Goal: Book appointment/travel/reservation

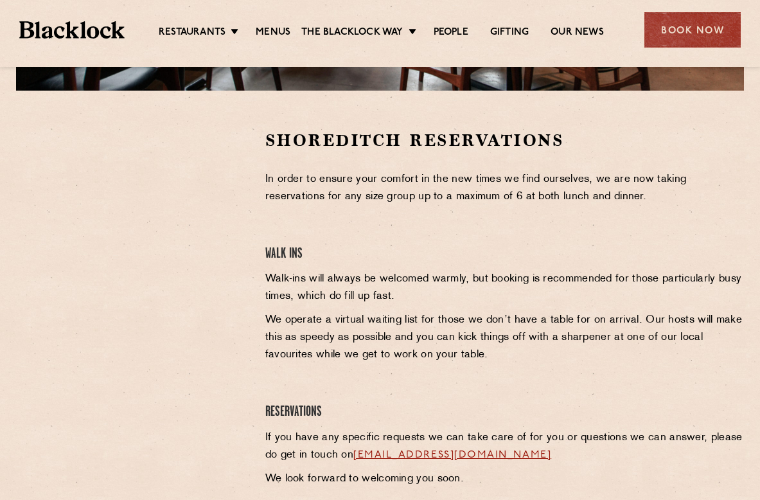
scroll to position [257, 0]
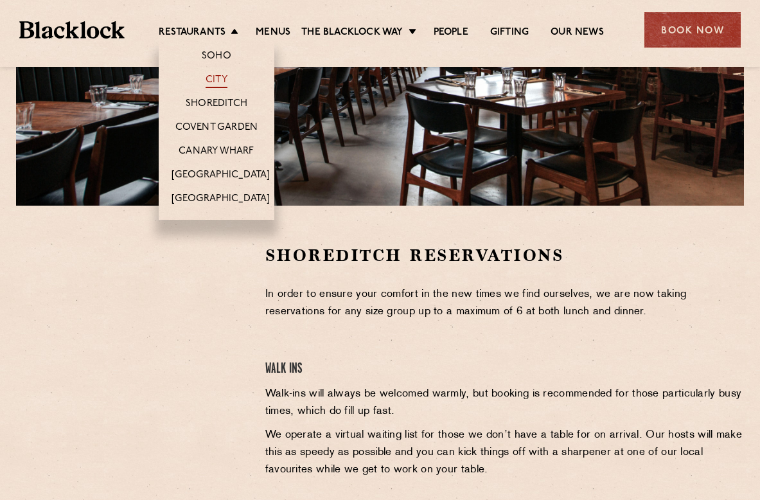
click at [215, 83] on link "City" at bounding box center [217, 81] width 22 height 14
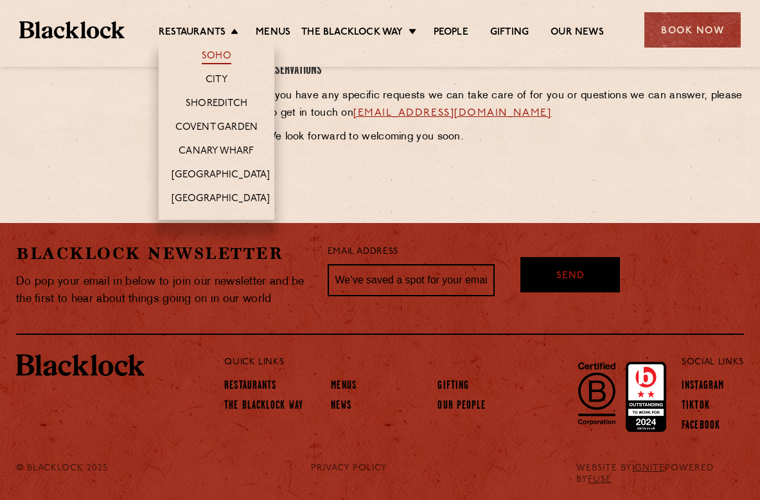
scroll to position [257, 0]
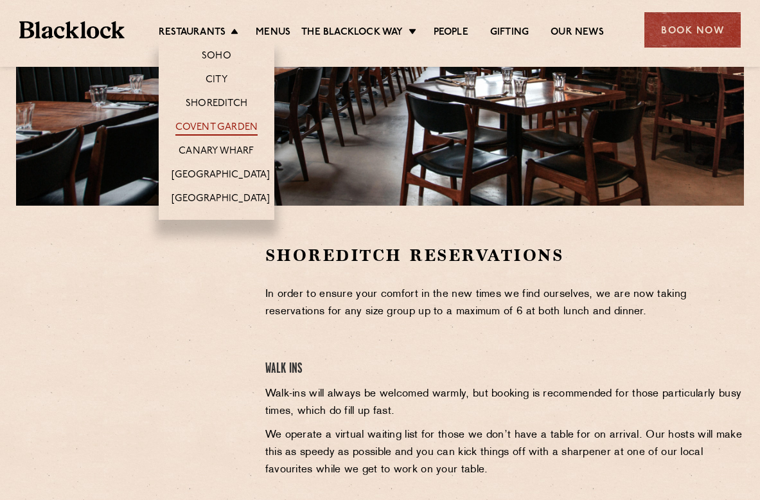
click at [238, 124] on link "Covent Garden" at bounding box center [216, 128] width 83 height 14
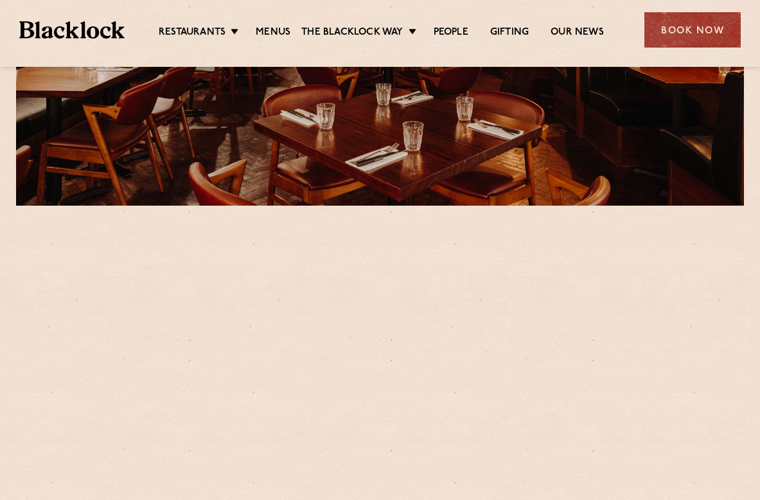
scroll to position [321, 0]
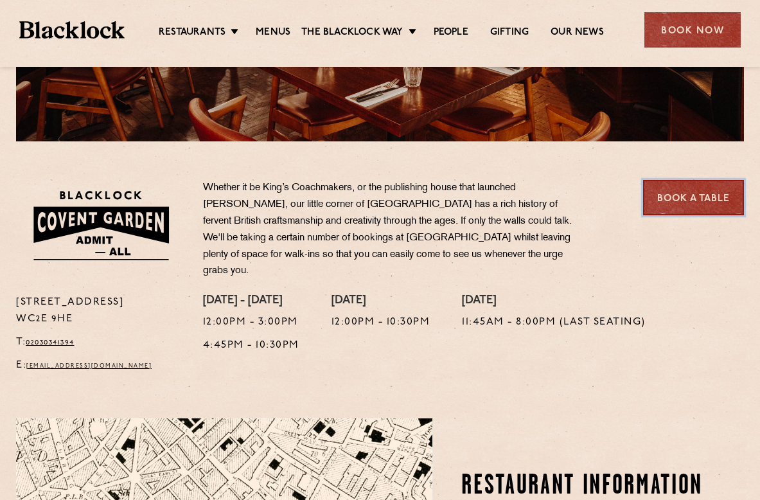
click at [659, 193] on link "Book a Table" at bounding box center [693, 197] width 101 height 35
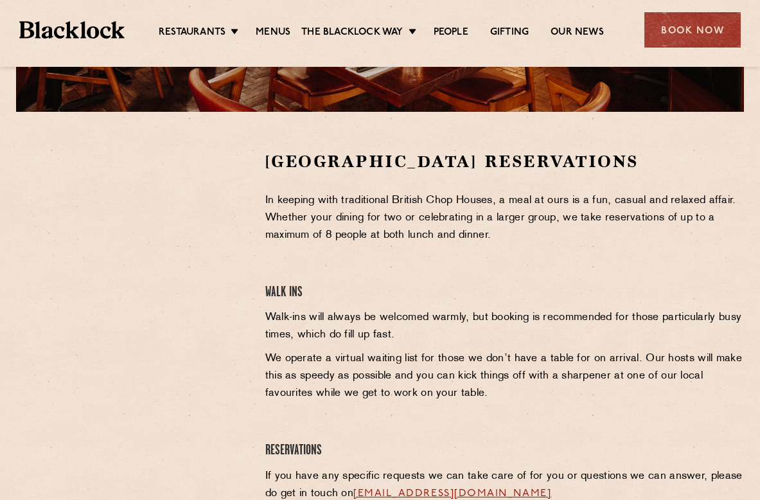
scroll to position [321, 0]
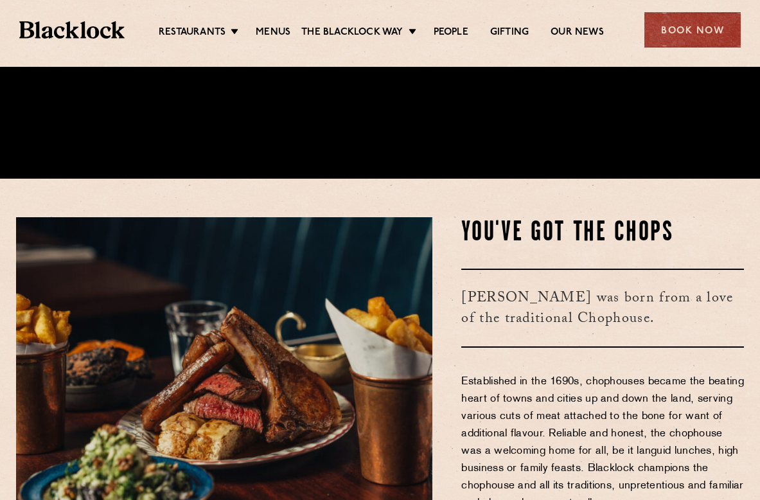
scroll to position [514, 0]
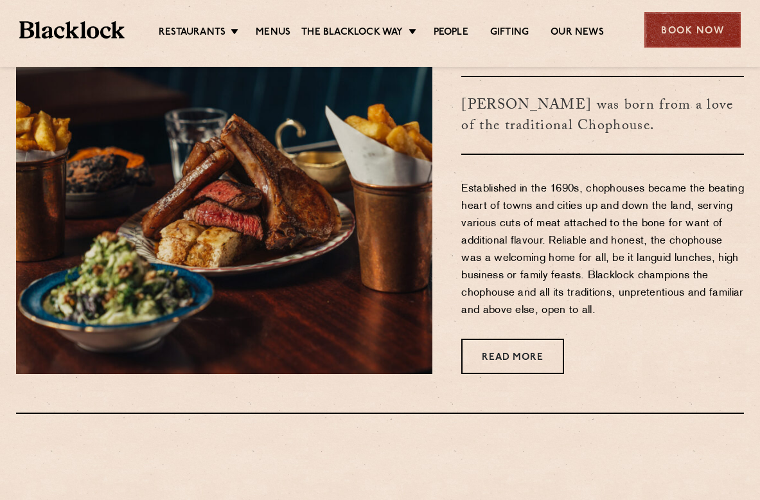
click at [670, 31] on div "Book Now" at bounding box center [692, 29] width 96 height 35
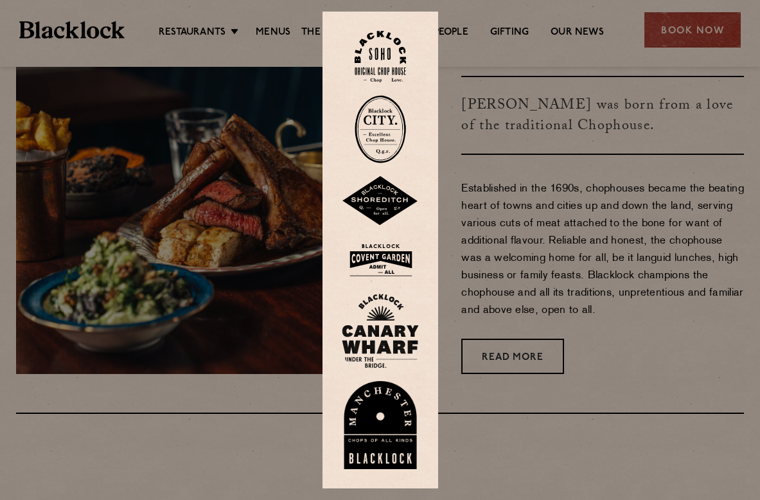
click at [400, 262] on img at bounding box center [380, 260] width 77 height 42
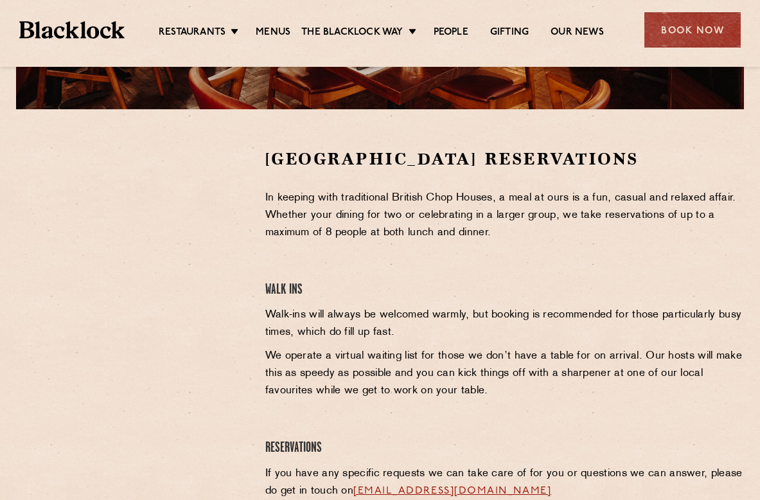
scroll to position [386, 0]
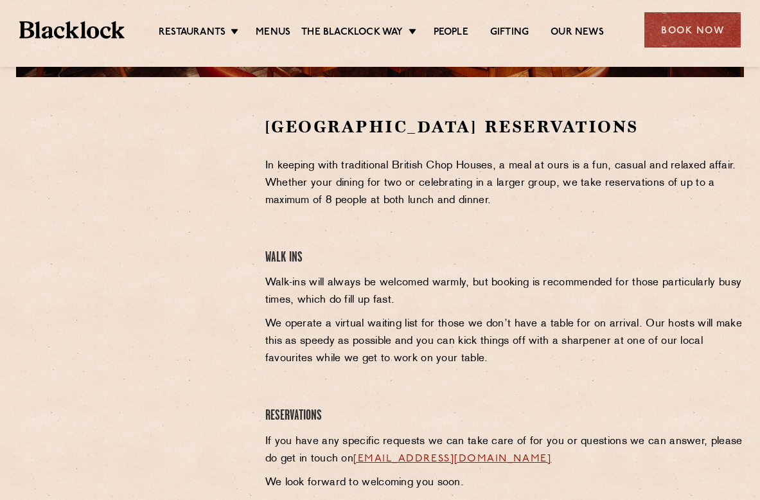
click at [210, 274] on div at bounding box center [131, 212] width 230 height 193
click at [237, 324] on div at bounding box center [130, 307] width 249 height 382
